Goal: Task Accomplishment & Management: Use online tool/utility

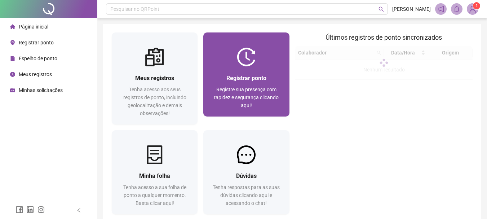
click at [227, 77] on span "Registrar ponto" at bounding box center [246, 78] width 40 height 7
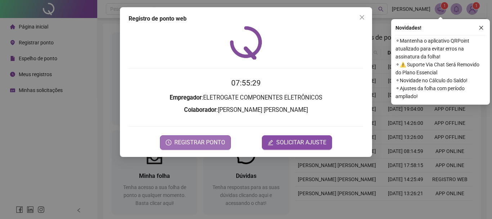
click at [191, 146] on span "REGISTRAR PONTO" at bounding box center [199, 142] width 51 height 9
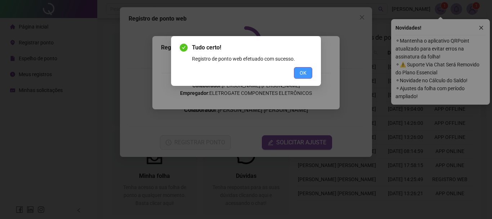
click at [308, 75] on button "OK" at bounding box center [303, 73] width 18 height 12
